Goal: Check status

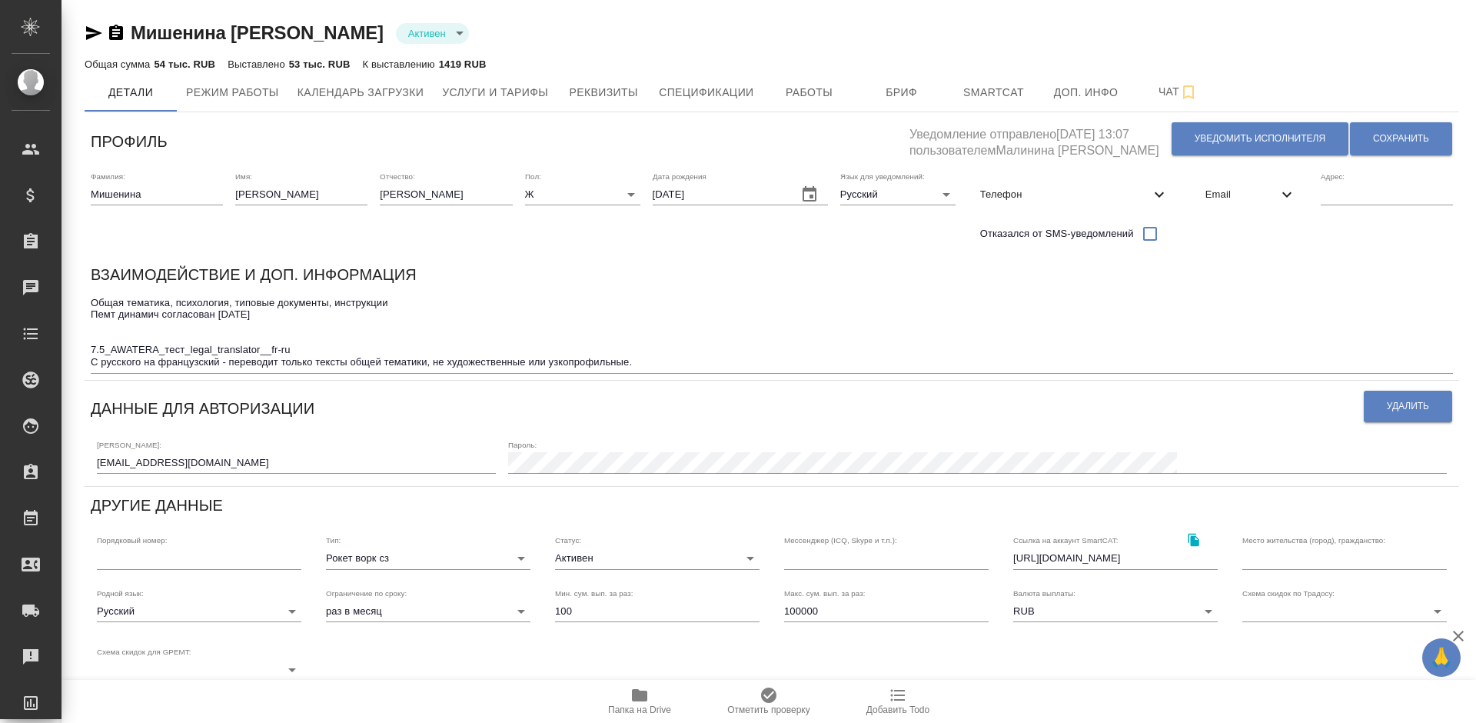
type input "[PERSON_NAME]"
click at [821, 87] on span "Работы" at bounding box center [810, 92] width 74 height 19
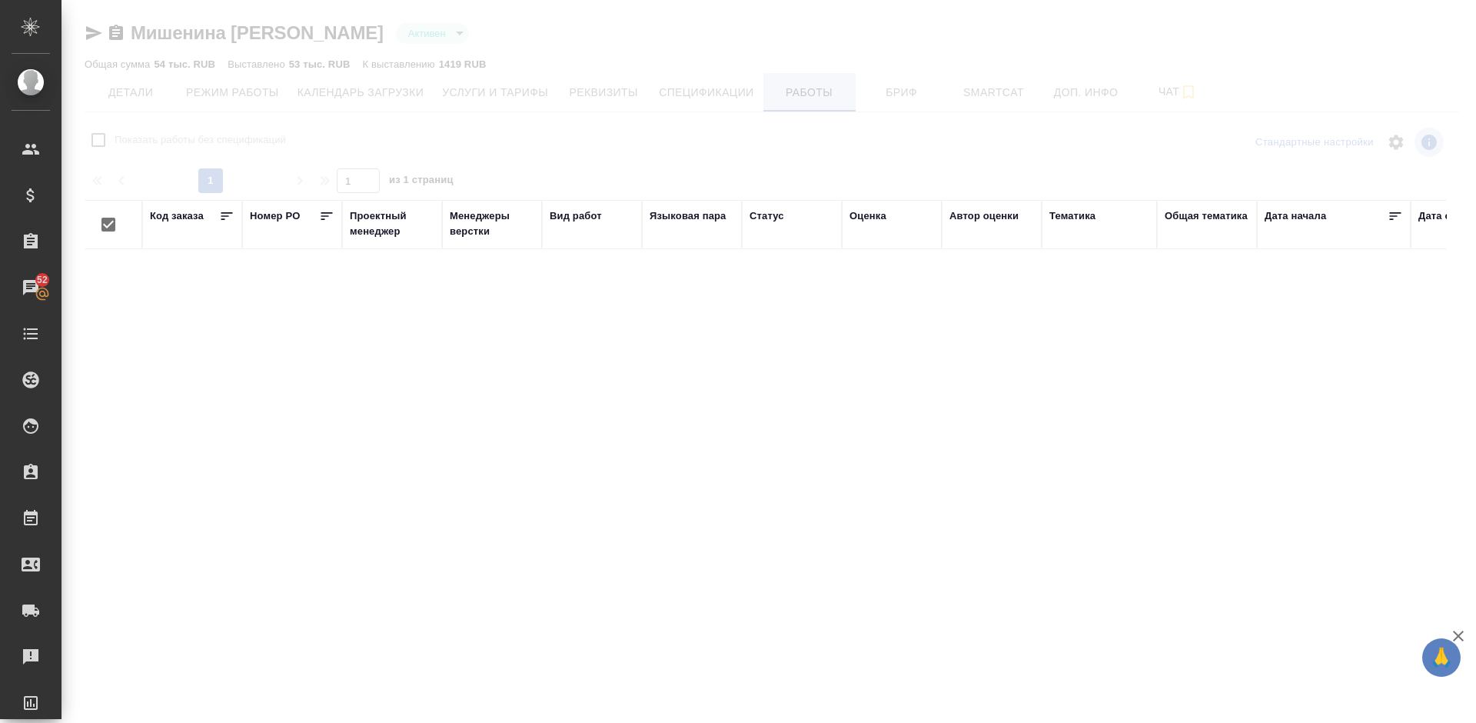
checkbox input "false"
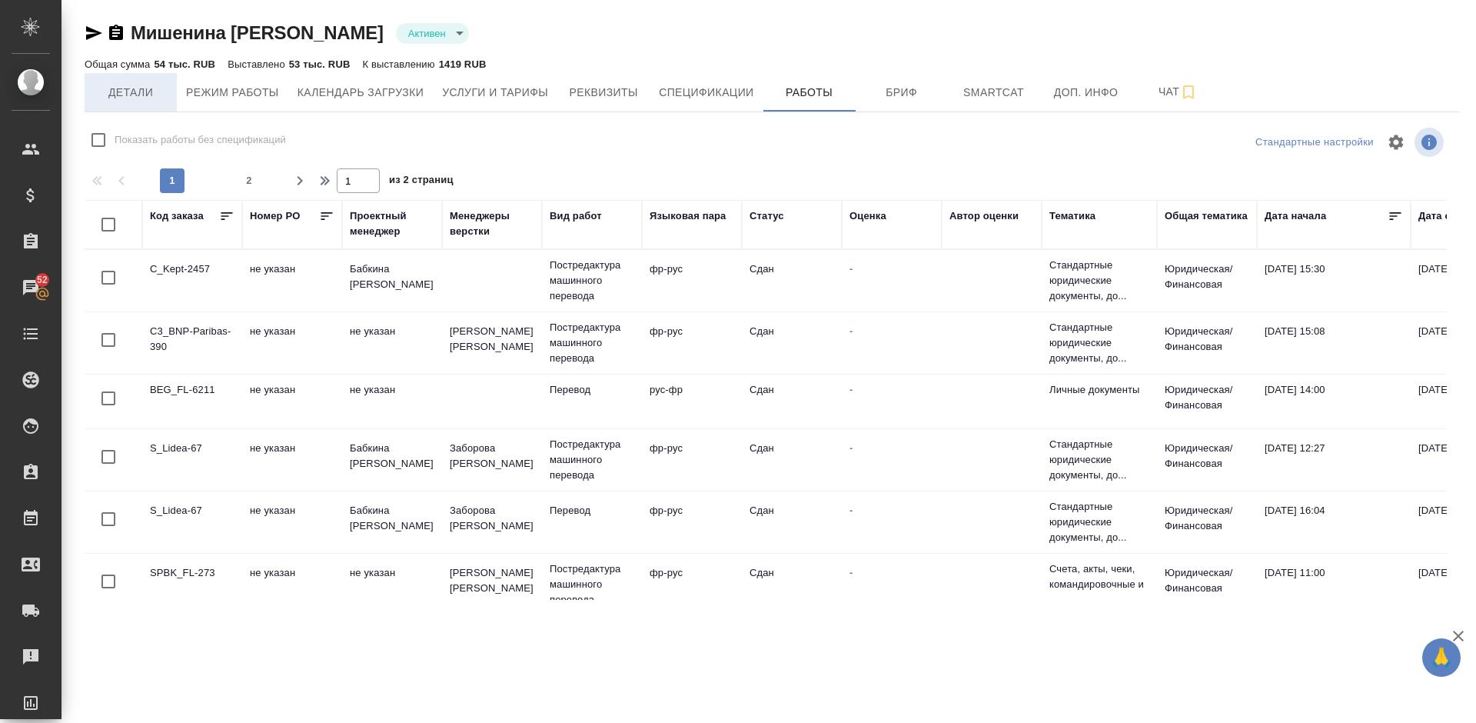
click at [141, 92] on span "Детали" at bounding box center [131, 92] width 74 height 19
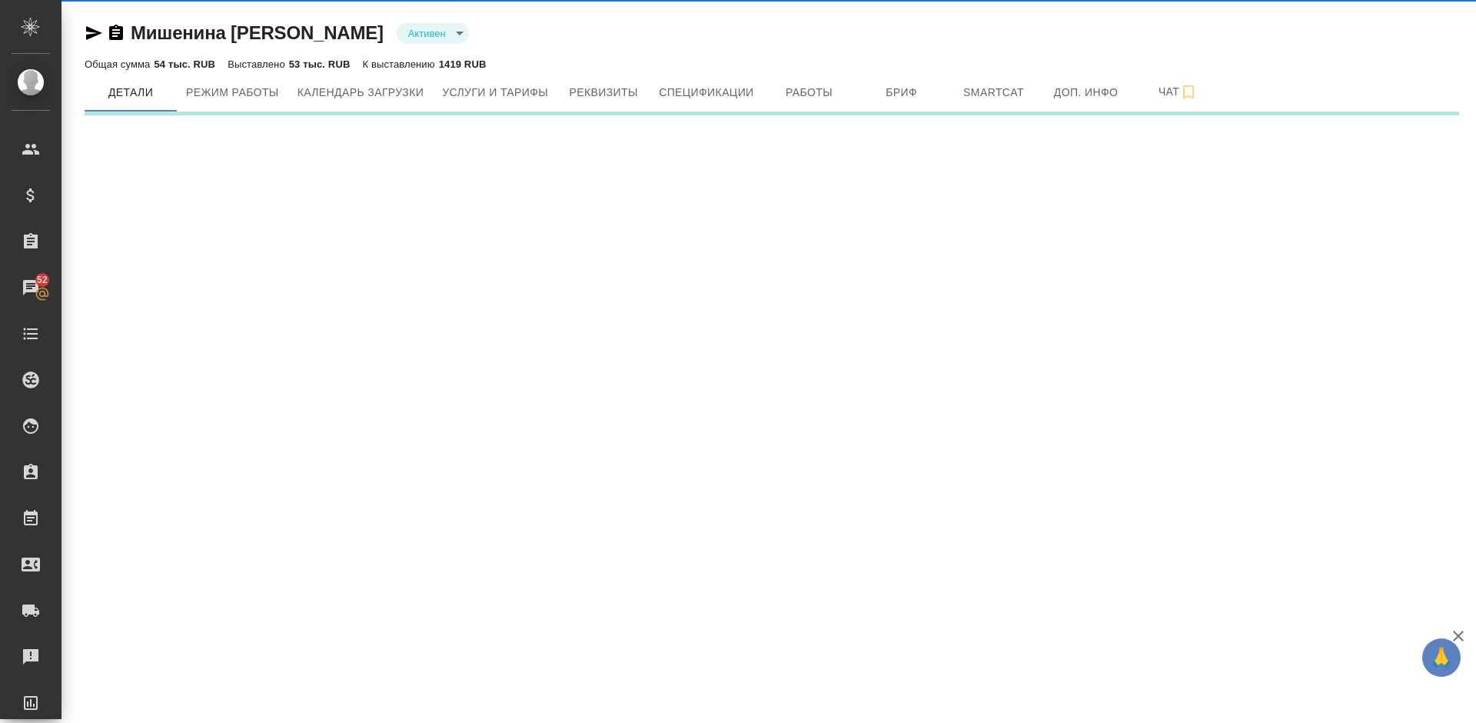
click at [88, 31] on icon "button" at bounding box center [94, 33] width 16 height 14
